Goal: Navigation & Orientation: Understand site structure

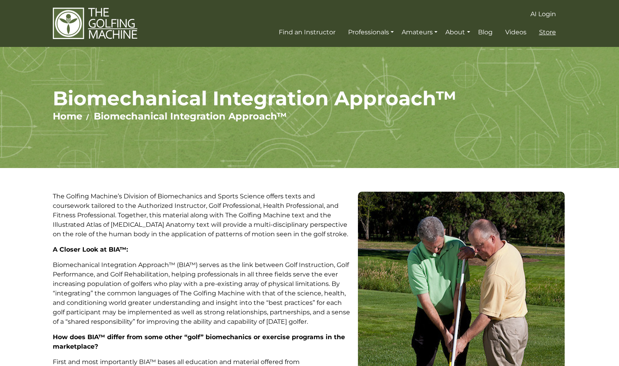
click at [548, 32] on span "Store" at bounding box center [547, 31] width 17 height 7
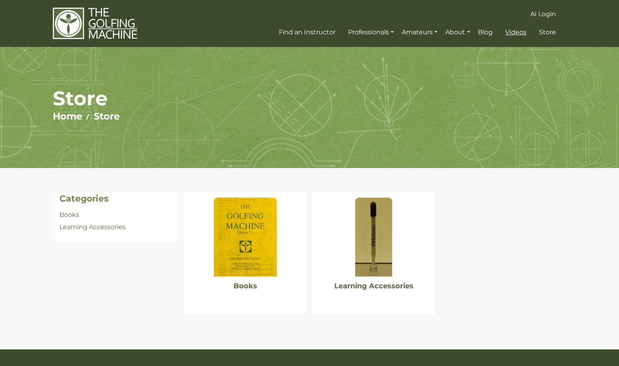
click at [514, 32] on span "Videos" at bounding box center [515, 31] width 21 height 7
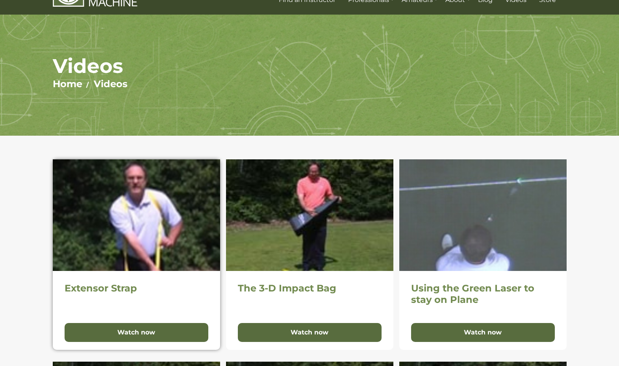
scroll to position [32, 0]
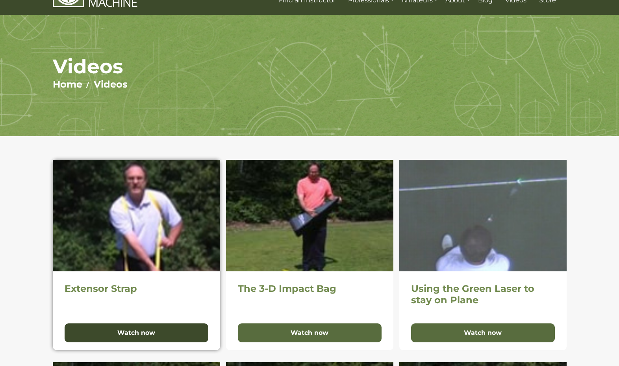
click at [139, 329] on button "Watch now" at bounding box center [137, 332] width 144 height 19
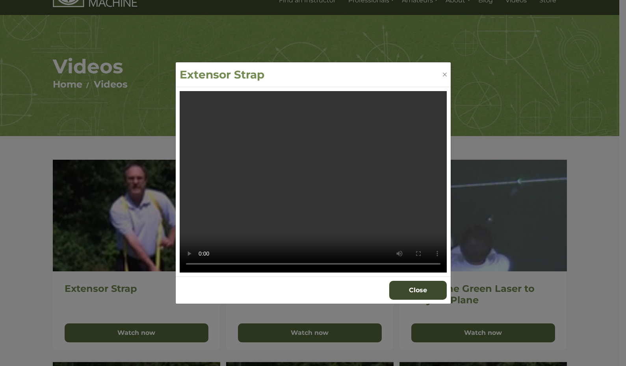
click at [420, 286] on button "Close" at bounding box center [418, 289] width 58 height 19
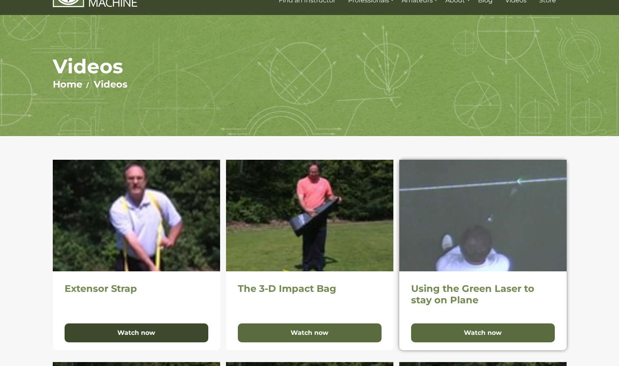
scroll to position [0, 0]
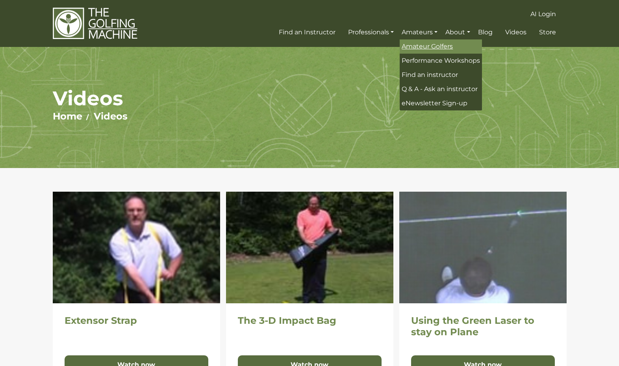
click at [417, 46] on span "Amateur Golfers" at bounding box center [427, 46] width 51 height 7
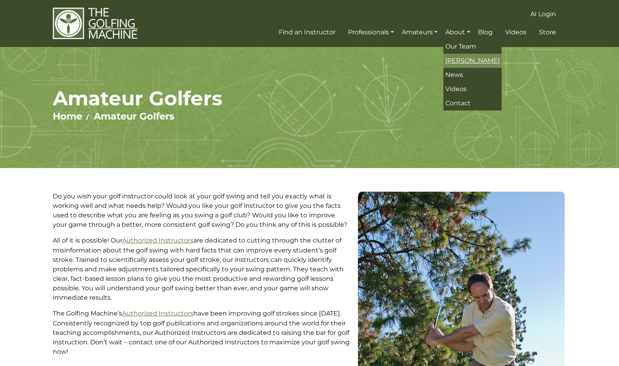
click at [460, 59] on span "[PERSON_NAME]" at bounding box center [473, 60] width 54 height 7
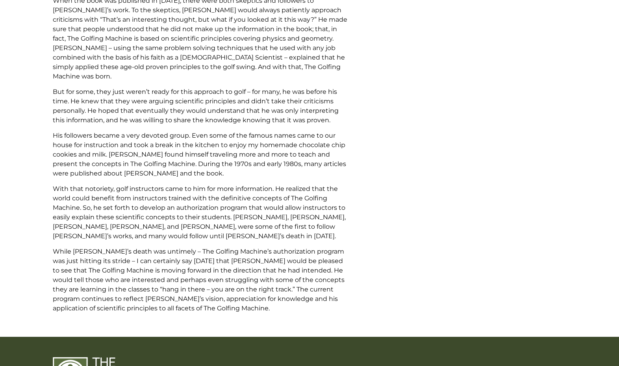
scroll to position [953, 0]
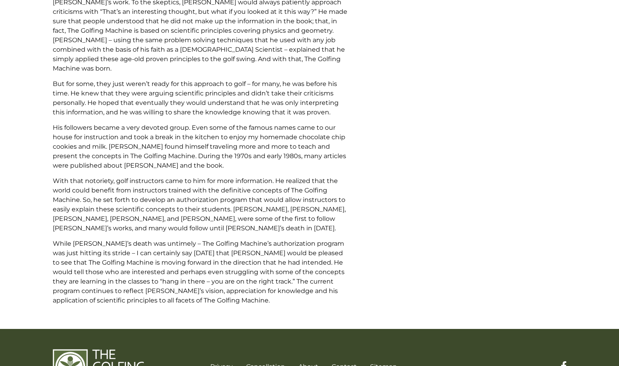
click at [375, 362] on link "Sitemap" at bounding box center [383, 365] width 27 height 7
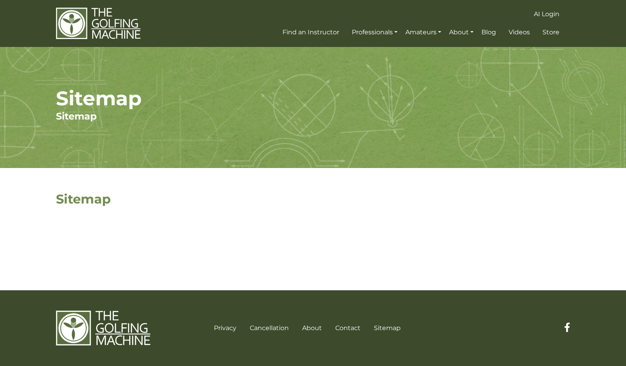
click at [83, 200] on h2 "Sitemap" at bounding box center [204, 198] width 297 height 15
click at [76, 109] on h1 "Sitemap" at bounding box center [313, 98] width 514 height 24
click at [105, 94] on h1 "Sitemap" at bounding box center [313, 98] width 514 height 24
click at [77, 119] on link "Sitemap" at bounding box center [76, 115] width 41 height 11
click at [489, 33] on span "Blog" at bounding box center [488, 31] width 15 height 7
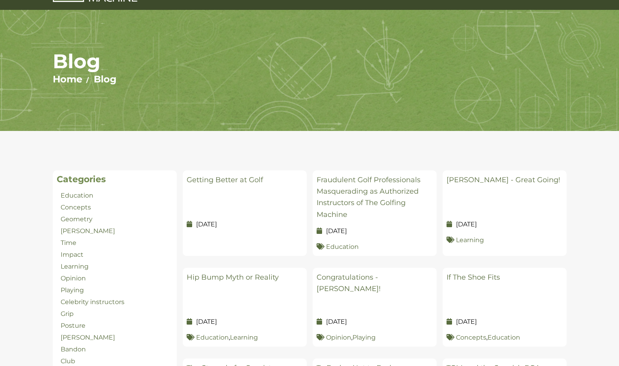
scroll to position [37, 0]
